Goal: Task Accomplishment & Management: Manage account settings

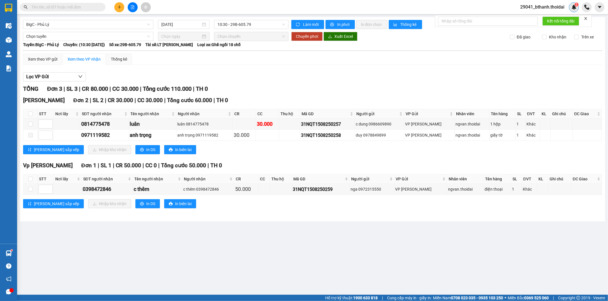
click at [572, 8] on img at bounding box center [573, 7] width 5 height 5
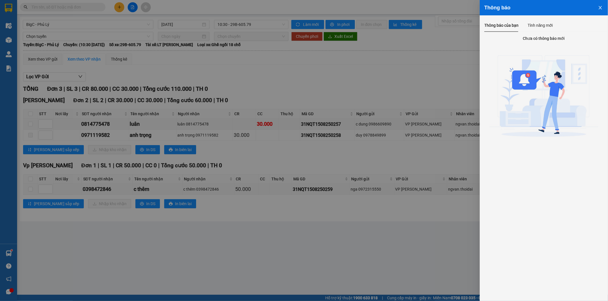
click at [451, 71] on div at bounding box center [304, 150] width 608 height 301
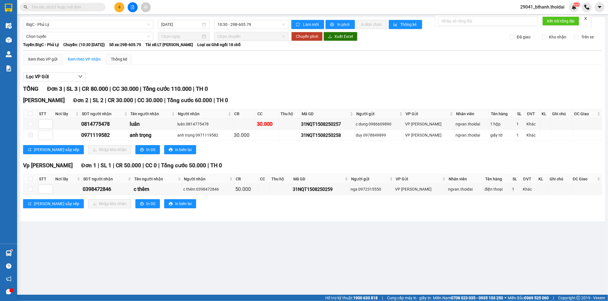
click at [547, 5] on span "29041_bthanh.thoidai" at bounding box center [541, 6] width 53 height 7
click at [534, 18] on span "Đăng xuất" at bounding box center [545, 18] width 42 height 6
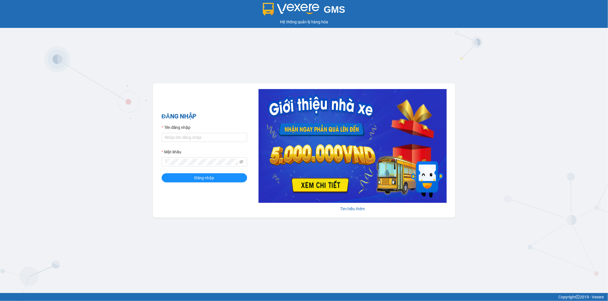
click at [215, 131] on div "Tên đăng nhập" at bounding box center [204, 129] width 85 height 9
click at [212, 137] on input "Tên đăng nhập" at bounding box center [204, 137] width 85 height 9
click at [166, 140] on input "Thoant.thoidai" at bounding box center [204, 137] width 85 height 9
type input "thoant.thoidai"
click at [162, 174] on button "Đăng nhập" at bounding box center [204, 178] width 85 height 9
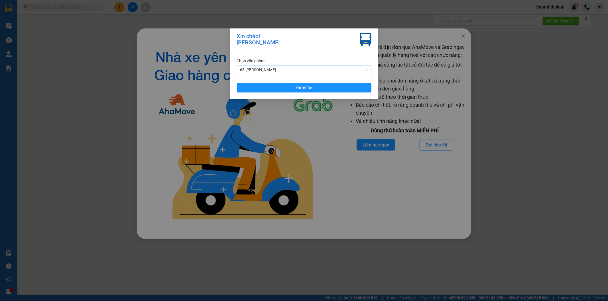
click at [300, 67] on span "63 [PERSON_NAME]" at bounding box center [304, 70] width 128 height 9
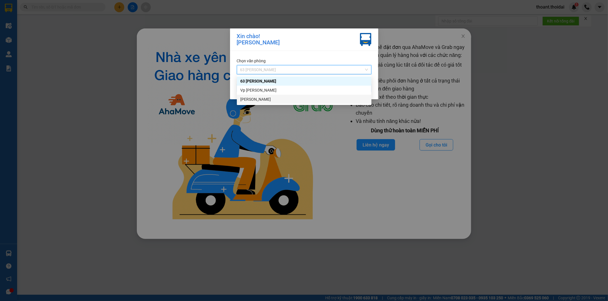
click at [293, 97] on div "[PERSON_NAME]" at bounding box center [304, 99] width 128 height 6
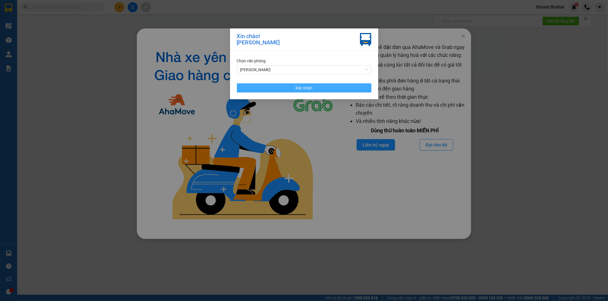
click at [295, 86] on button "Xác nhận" at bounding box center [304, 87] width 134 height 9
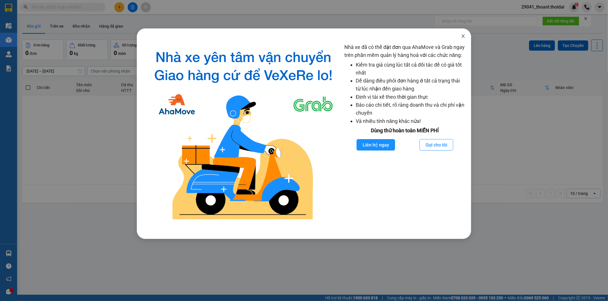
click at [463, 34] on icon "close" at bounding box center [463, 36] width 5 height 5
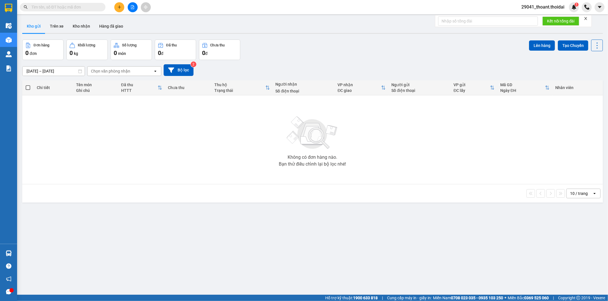
click at [373, 146] on div "Không có đơn hàng nào. Bạn thử điều chỉnh lại bộ lọc nhé!" at bounding box center [312, 139] width 575 height 85
click at [58, 28] on button "Trên xe" at bounding box center [56, 26] width 23 height 14
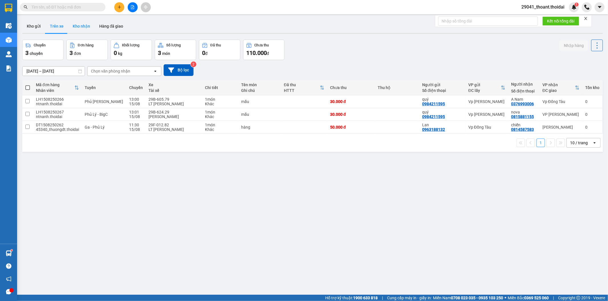
click at [90, 25] on button "Kho nhận" at bounding box center [81, 26] width 26 height 14
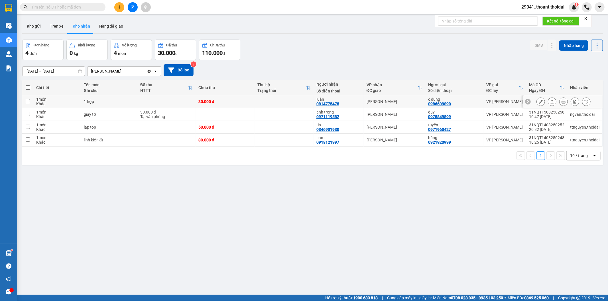
click at [229, 101] on div "30.000 đ" at bounding box center [224, 101] width 53 height 5
checkbox input "true"
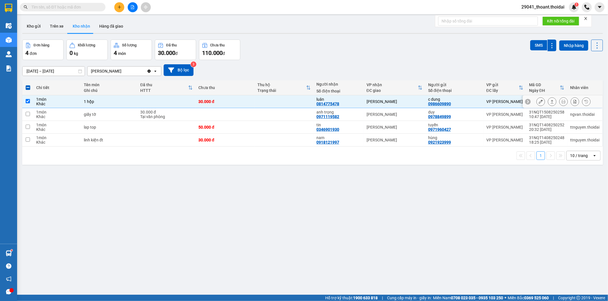
click at [537, 101] on button at bounding box center [541, 102] width 8 height 10
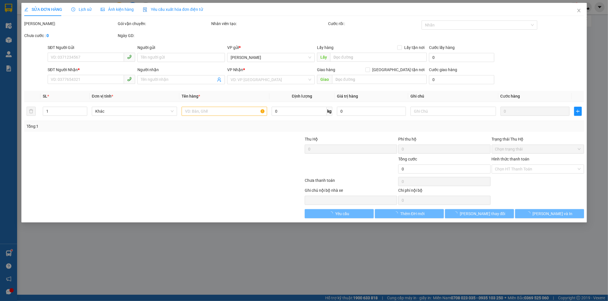
type input "0986609890"
type input "c dung"
type input "0814775478"
type input "luân"
type input "30.000"
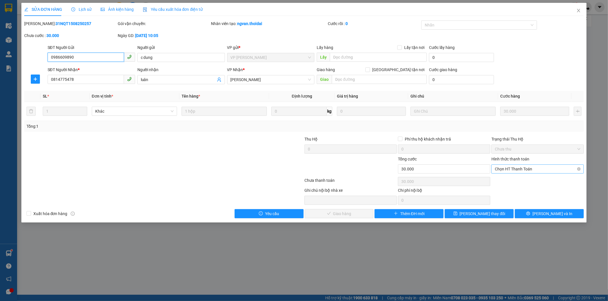
click at [508, 170] on span "Chọn HT Thanh Toán" at bounding box center [537, 169] width 85 height 9
click at [500, 185] on div "Tại văn phòng" at bounding box center [538, 180] width 92 height 9
type input "0"
click at [354, 217] on span "[PERSON_NAME] và Giao hàng" at bounding box center [342, 214] width 55 height 6
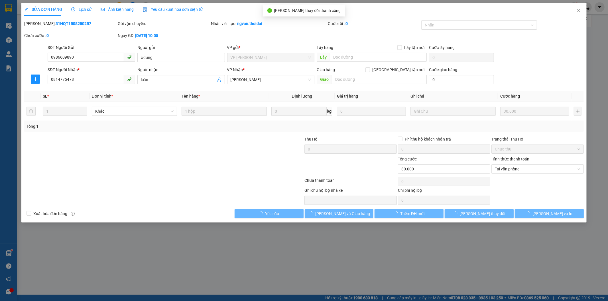
click at [578, 11] on icon "close" at bounding box center [578, 10] width 5 height 5
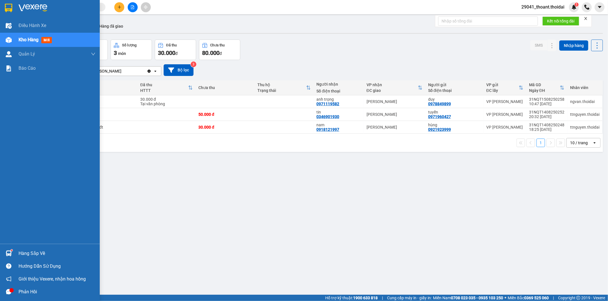
click at [35, 253] on div "Hàng sắp về" at bounding box center [57, 254] width 77 height 9
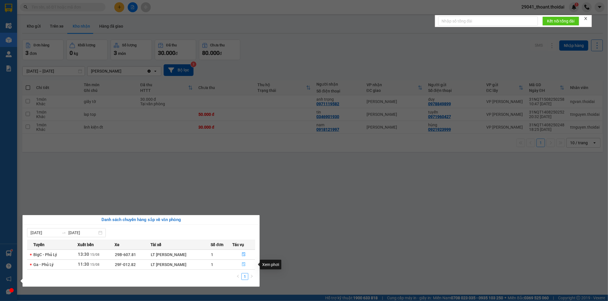
click at [240, 266] on button "button" at bounding box center [244, 264] width 22 height 9
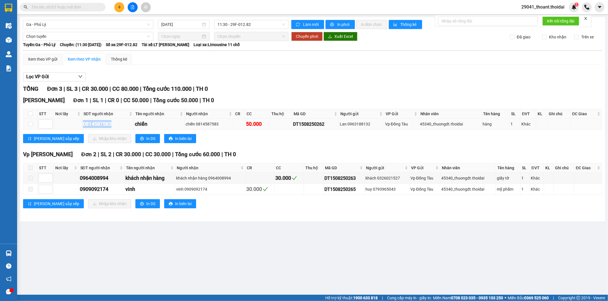
drag, startPoint x: 80, startPoint y: 124, endPoint x: 117, endPoint y: 121, distance: 37.2
click at [117, 121] on tr "0814587583 chiến chiến 0814587583 50.000 DT1508250262 Lan 0963188132 [GEOGRAPHI…" at bounding box center [312, 124] width 578 height 11
copy div "0814587583"
click at [30, 127] on input "checkbox" at bounding box center [30, 124] width 5 height 5
checkbox input "true"
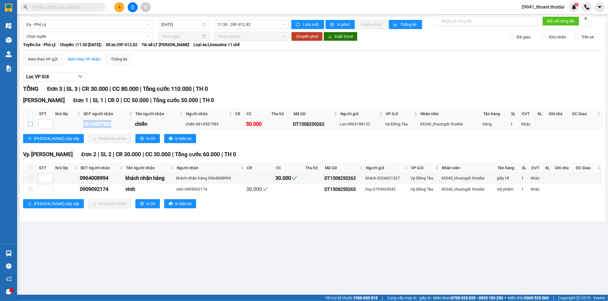
checkbox input "true"
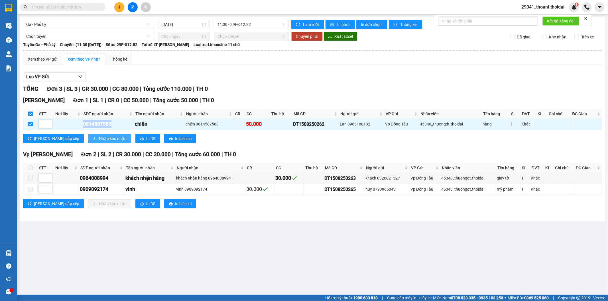
click at [99, 138] on span "Nhập kho nhận" at bounding box center [113, 139] width 28 height 6
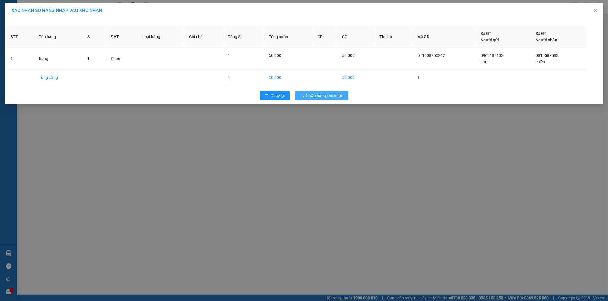
click at [328, 94] on span "Nhập hàng kho nhận" at bounding box center [325, 96] width 38 height 6
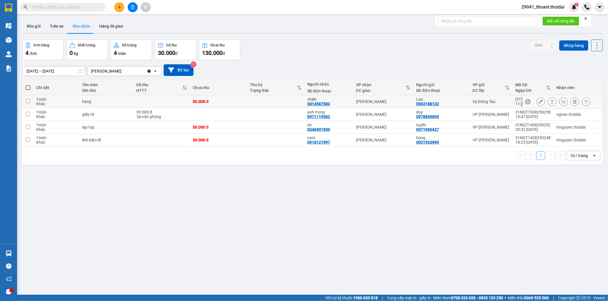
click at [175, 99] on td at bounding box center [161, 101] width 56 height 13
checkbox input "true"
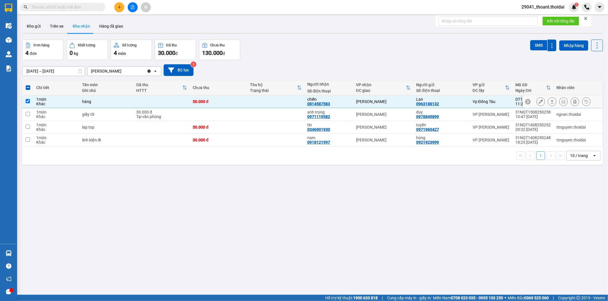
click at [538, 101] on button at bounding box center [541, 102] width 8 height 10
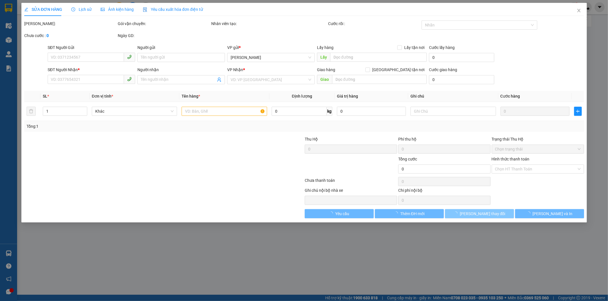
type input "0963188132"
type input "Lan"
type input "0814587583"
type input "chiến"
type input "50.000"
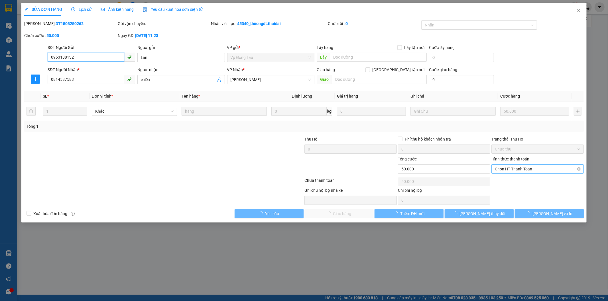
click at [526, 167] on span "Chọn HT Thanh Toán" at bounding box center [537, 169] width 85 height 9
drag, startPoint x: 509, startPoint y: 181, endPoint x: 488, endPoint y: 190, distance: 22.1
click at [509, 181] on div "Tại văn phòng" at bounding box center [537, 181] width 85 height 6
type input "0"
click at [329, 214] on span "[PERSON_NAME] và Giao hàng" at bounding box center [342, 214] width 55 height 6
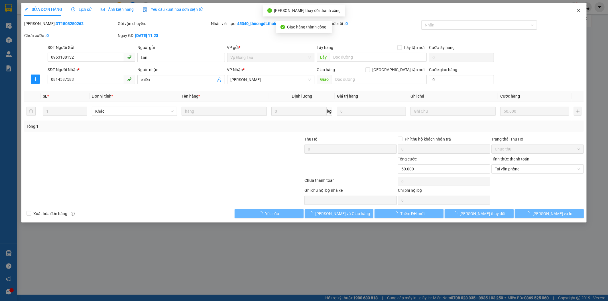
click at [579, 10] on icon "close" at bounding box center [578, 10] width 3 height 3
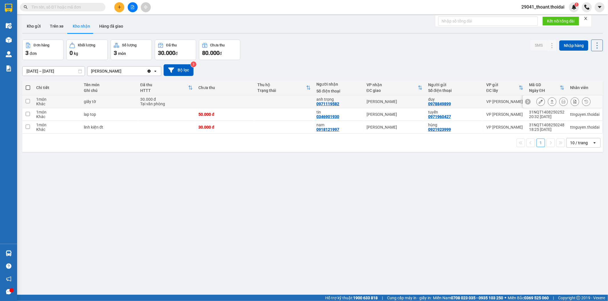
click at [186, 103] on div "Tại văn phòng" at bounding box center [166, 104] width 52 height 5
checkbox input "true"
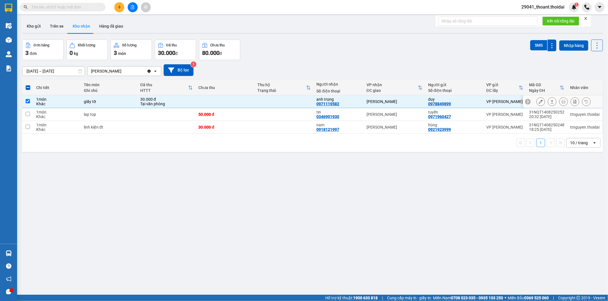
click at [538, 103] on button at bounding box center [541, 102] width 8 height 10
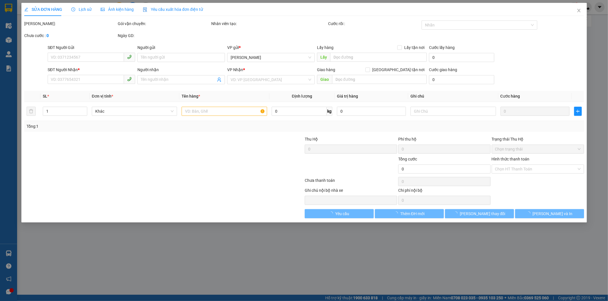
type input "0978849899"
type input "duy"
type input "0971119582"
type input "anh trọng"
type input "30.000"
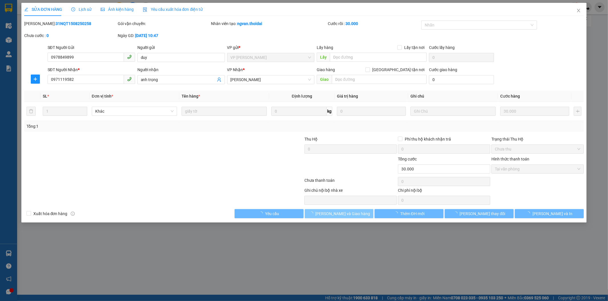
click at [334, 214] on span "[PERSON_NAME] và Giao hàng" at bounding box center [342, 214] width 55 height 6
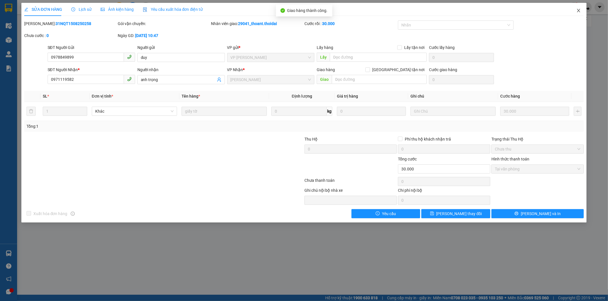
click at [579, 9] on icon "close" at bounding box center [578, 10] width 5 height 5
